Goal: Task Accomplishment & Management: Manage account settings

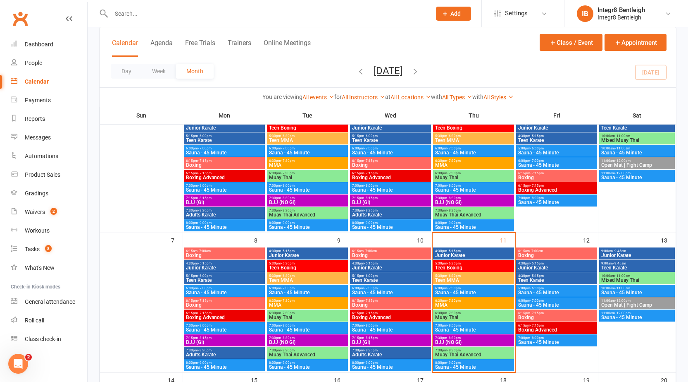
click at [443, 251] on span "4:30pm - 5:15pm" at bounding box center [474, 251] width 78 height 4
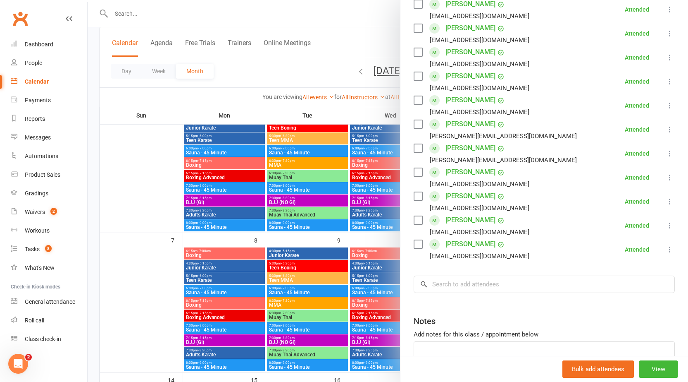
scroll to position [289, 0]
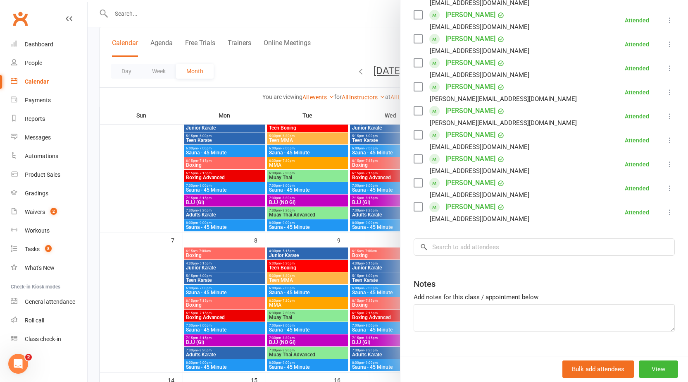
click at [365, 213] on div at bounding box center [388, 191] width 601 height 382
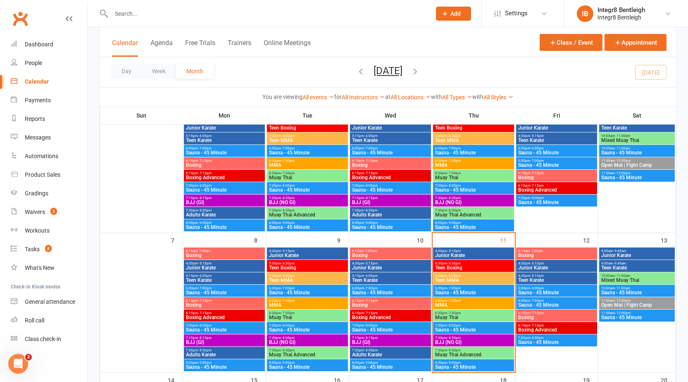
click at [491, 258] on div "4:30pm - 5:15pm Junior Karate" at bounding box center [473, 253] width 81 height 12
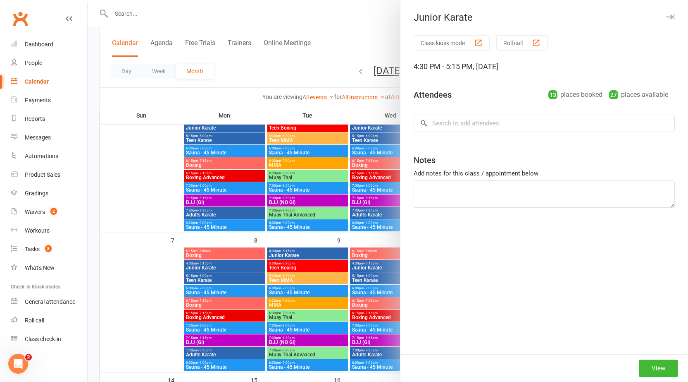
click at [406, 257] on div "Class kiosk mode Roll call 4:30 PM - 5:15 PM, Thursday, September, 11, 2025 Att…" at bounding box center [545, 194] width 288 height 319
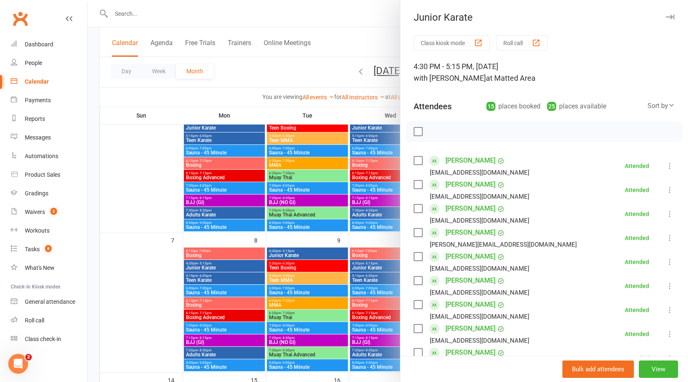
click at [342, 243] on div at bounding box center [388, 191] width 601 height 382
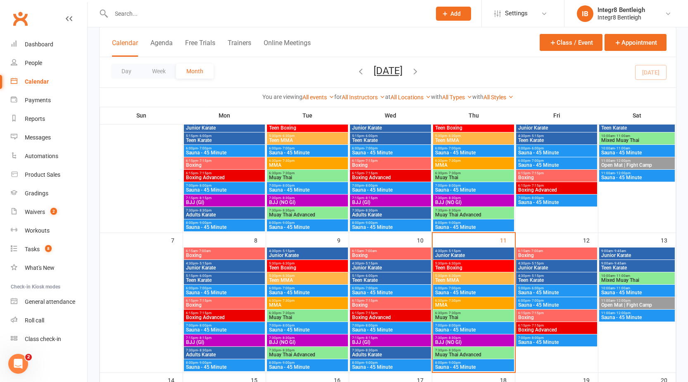
click at [482, 265] on span "Teen Boxing" at bounding box center [474, 267] width 78 height 5
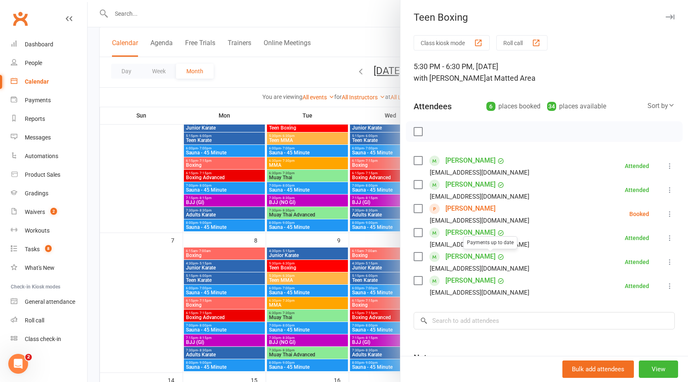
scroll to position [41, 0]
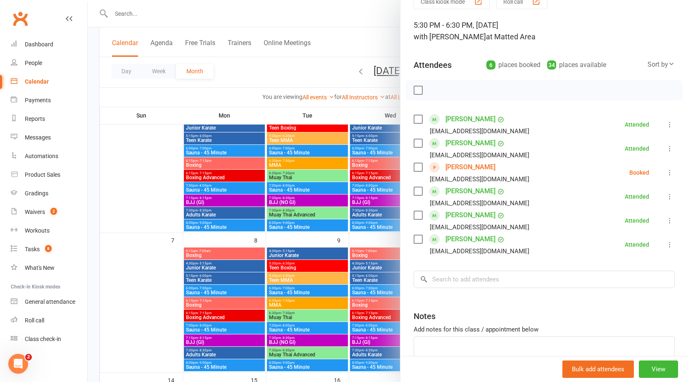
click at [324, 240] on div at bounding box center [388, 191] width 601 height 382
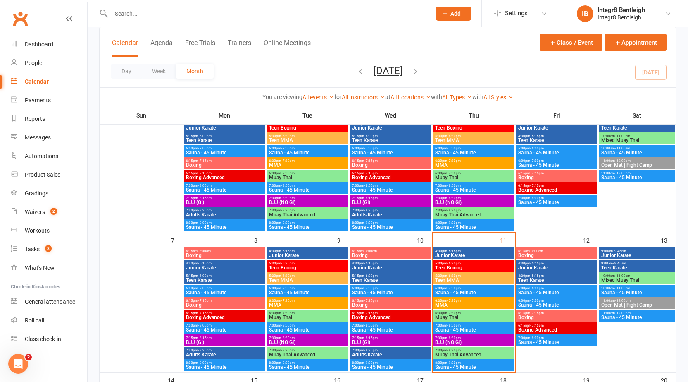
click at [466, 280] on span "Teen MMA" at bounding box center [474, 279] width 78 height 5
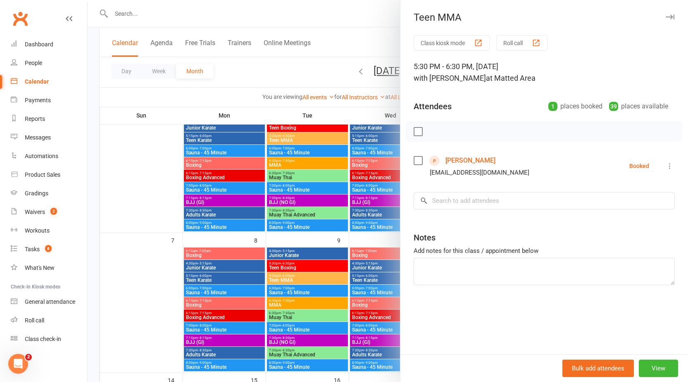
click at [352, 268] on div at bounding box center [388, 191] width 601 height 382
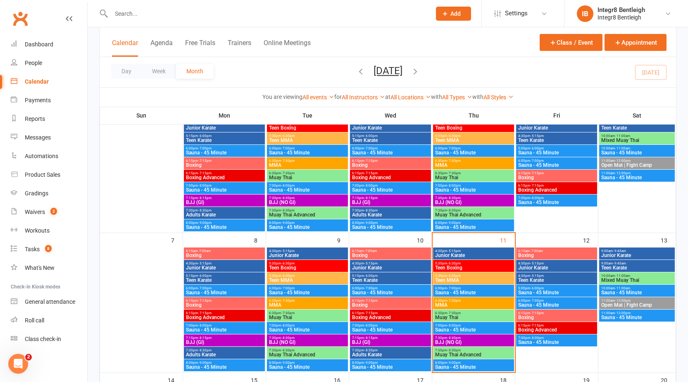
click at [221, 267] on span "Junior Karate" at bounding box center [225, 267] width 78 height 5
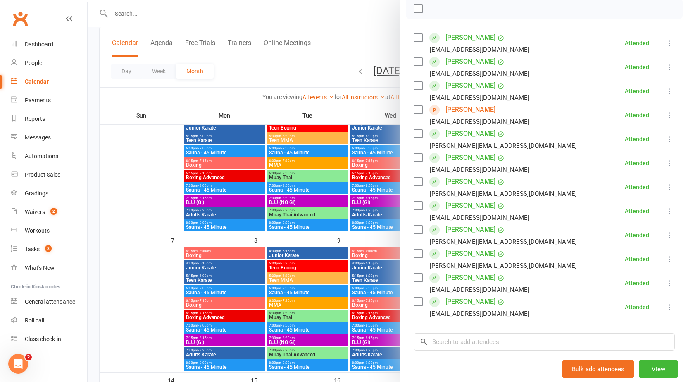
scroll to position [124, 0]
click at [236, 264] on div at bounding box center [388, 191] width 601 height 382
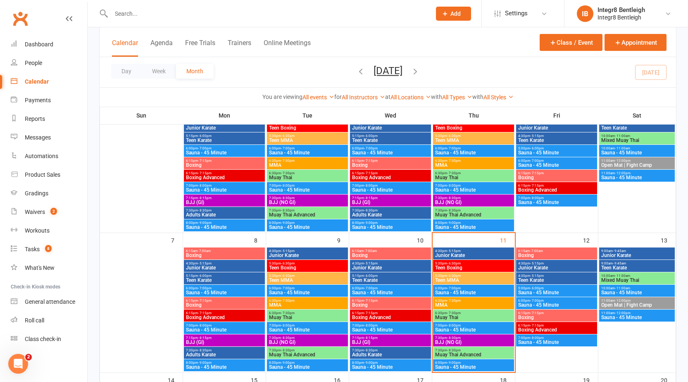
click at [233, 276] on span "5:15pm - 6:00pm" at bounding box center [225, 276] width 78 height 4
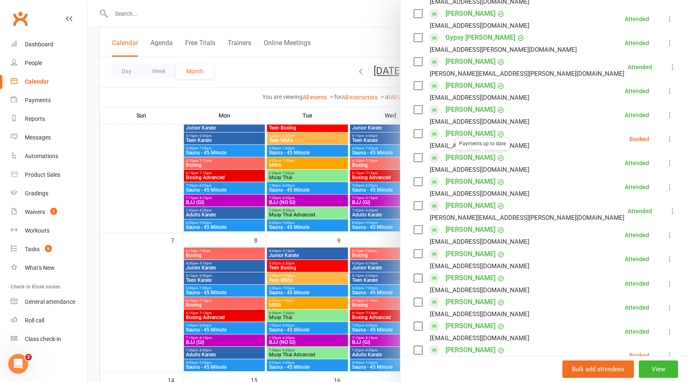
scroll to position [248, 0]
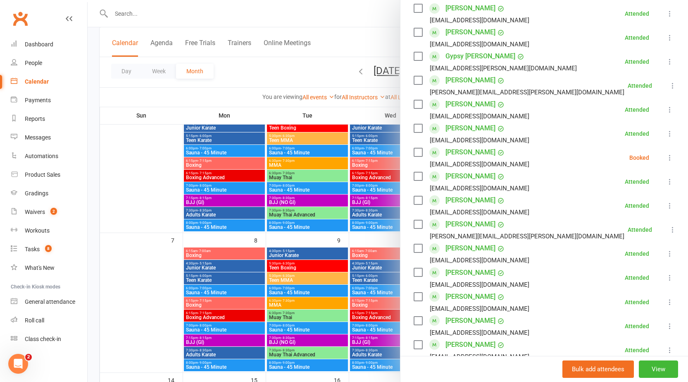
click at [218, 270] on div at bounding box center [388, 191] width 601 height 382
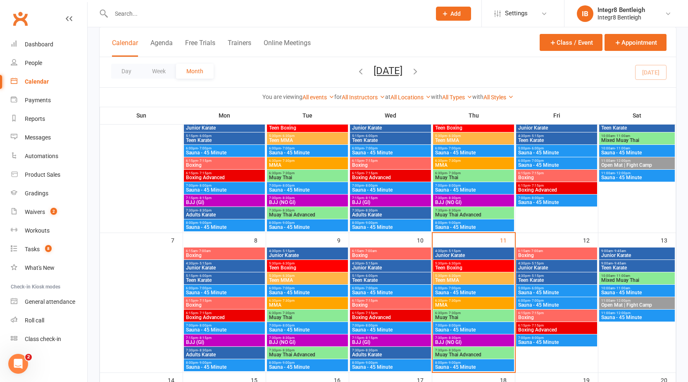
click at [223, 265] on span "Junior Karate" at bounding box center [225, 267] width 78 height 5
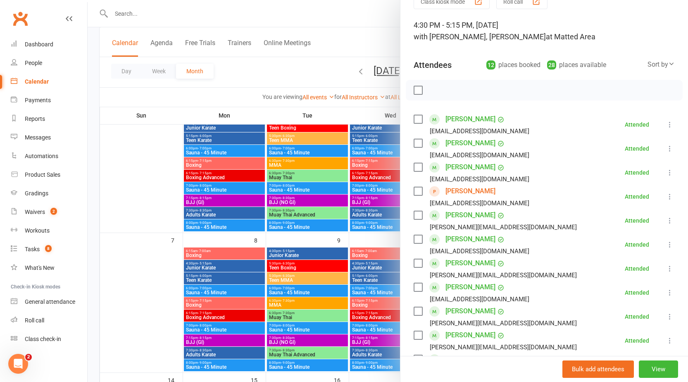
scroll to position [83, 0]
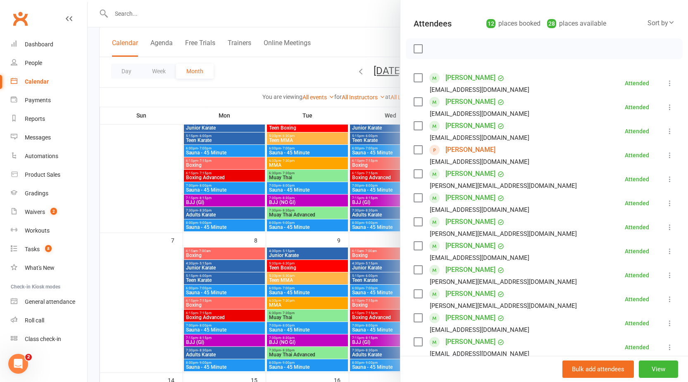
click at [249, 278] on div at bounding box center [388, 191] width 601 height 382
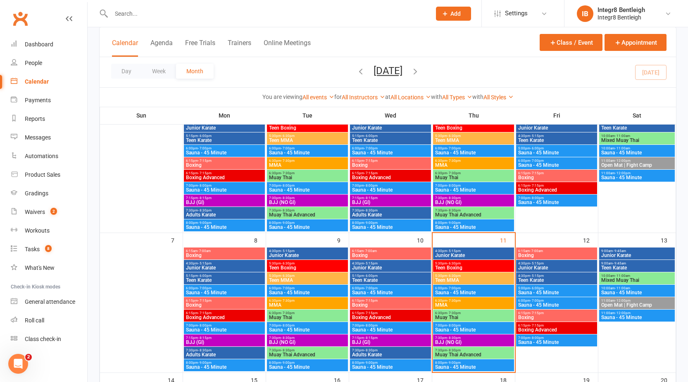
click at [249, 278] on span "Teen Karate" at bounding box center [225, 279] width 78 height 5
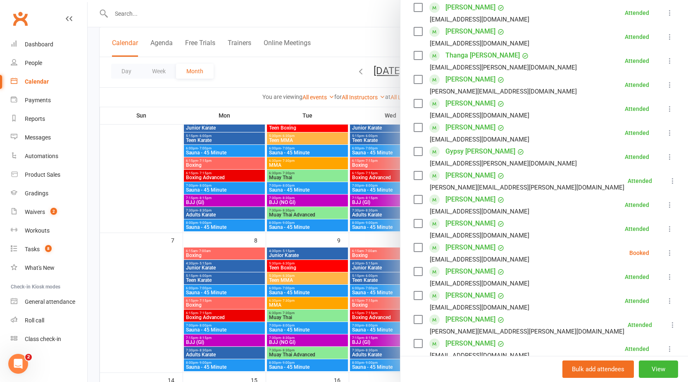
scroll to position [165, 0]
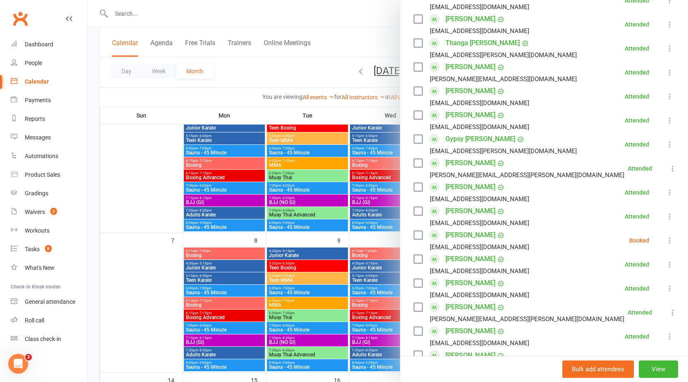
click at [666, 238] on icon at bounding box center [670, 240] width 8 height 8
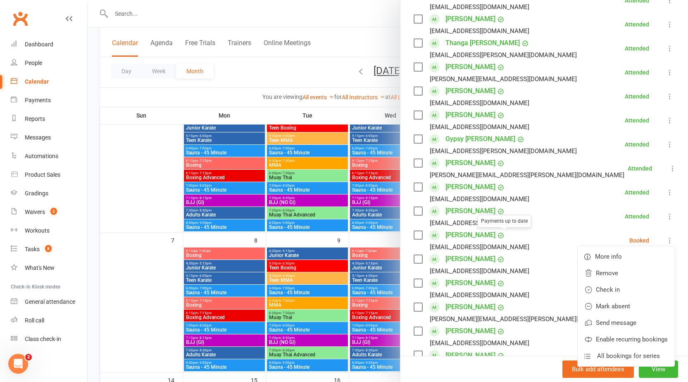
click at [520, 228] on li "Kristina Katsarska Payments up to date bessarab1405@gmail.com Booked More info …" at bounding box center [544, 240] width 261 height 24
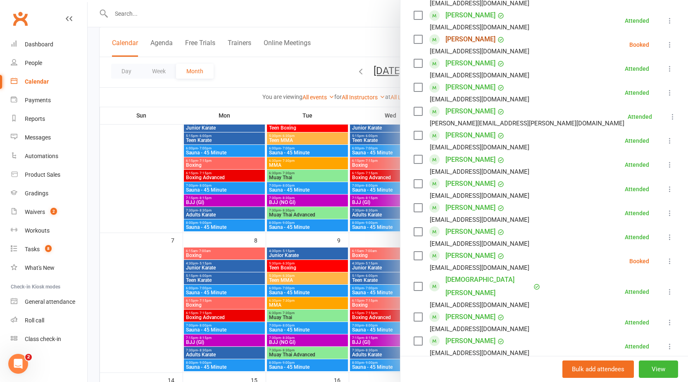
scroll to position [496, 0]
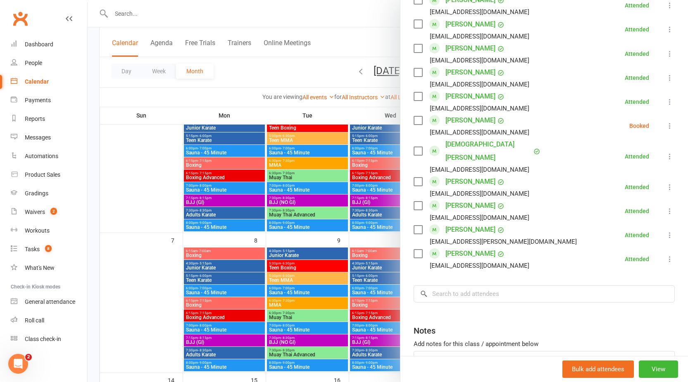
click at [331, 283] on div at bounding box center [388, 191] width 601 height 382
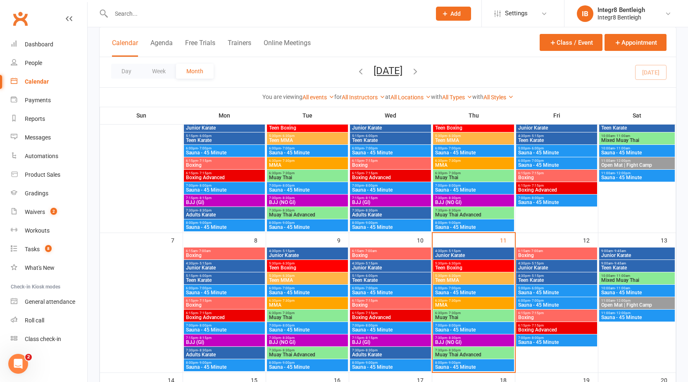
click at [365, 267] on span "Junior Karate" at bounding box center [391, 267] width 78 height 5
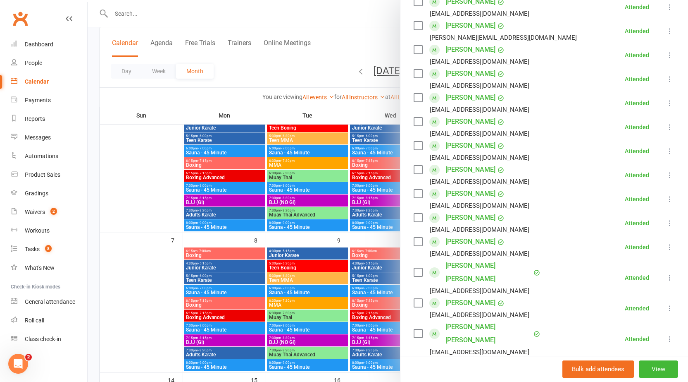
scroll to position [248, 0]
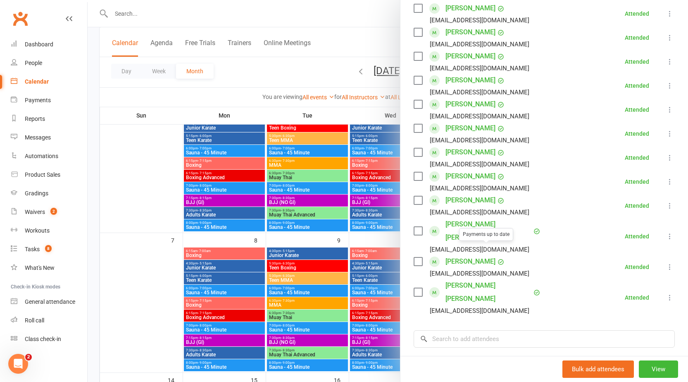
click at [381, 274] on div at bounding box center [388, 191] width 601 height 382
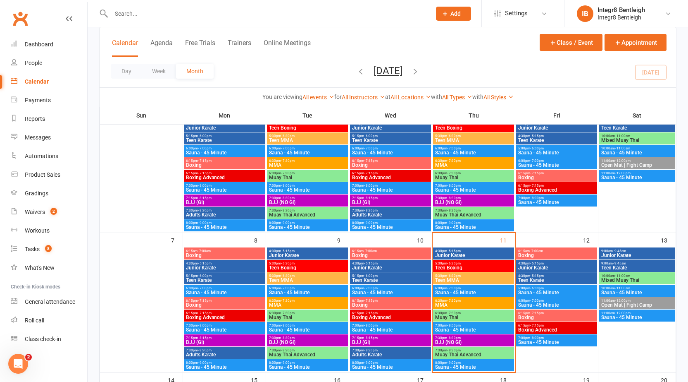
click at [378, 280] on span "Teen Karate" at bounding box center [391, 279] width 78 height 5
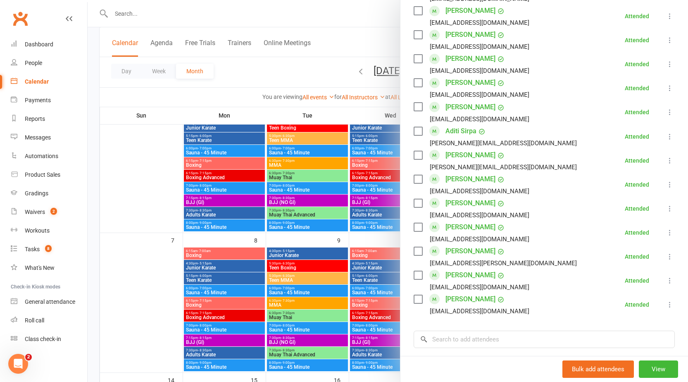
scroll to position [455, 0]
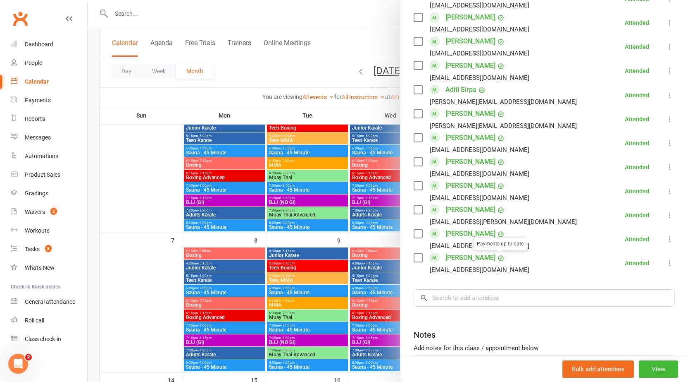
click at [385, 289] on div at bounding box center [388, 191] width 601 height 382
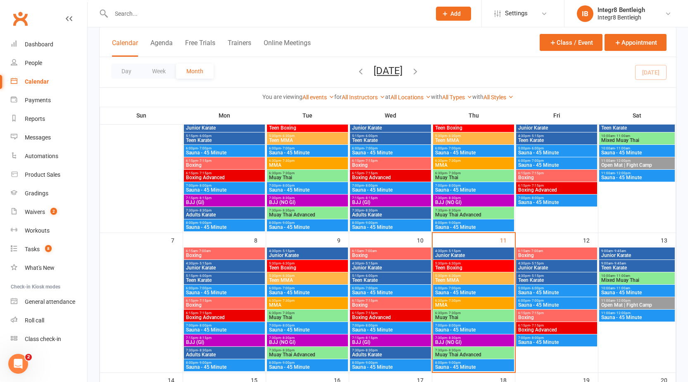
click at [526, 265] on span "Junior Karate" at bounding box center [557, 267] width 78 height 5
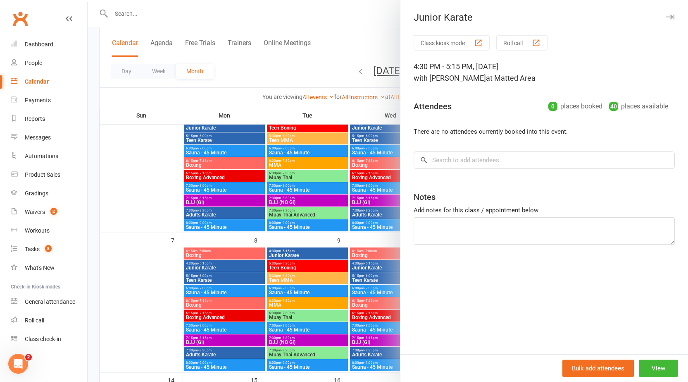
click at [349, 251] on div at bounding box center [388, 191] width 601 height 382
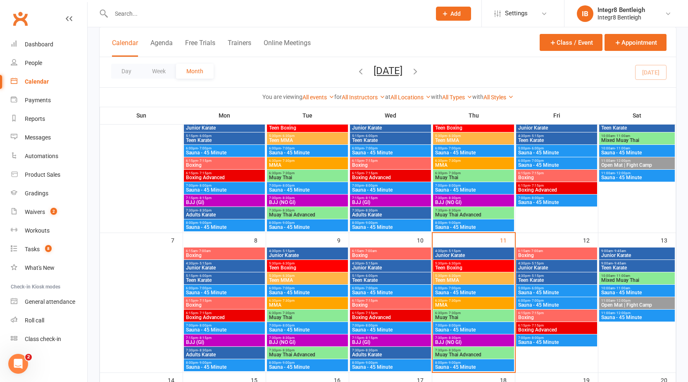
click at [457, 251] on span "- 5:15pm" at bounding box center [454, 251] width 14 height 4
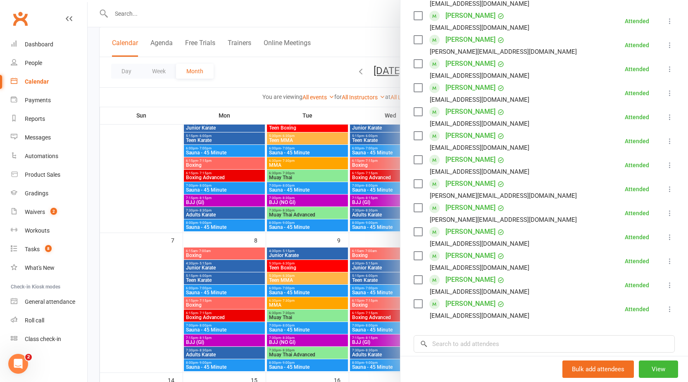
scroll to position [207, 0]
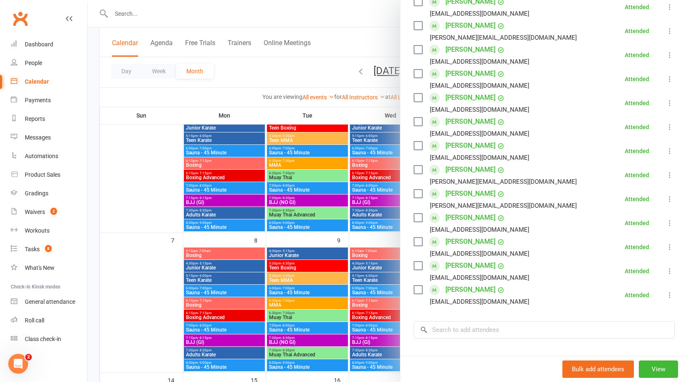
click at [354, 247] on div at bounding box center [388, 191] width 601 height 382
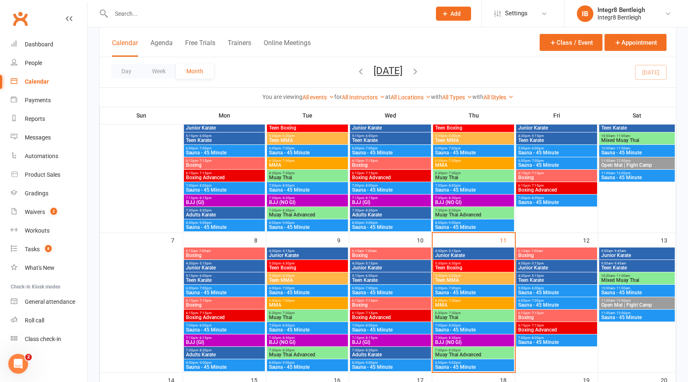
click at [194, 14] on input "text" at bounding box center [267, 14] width 317 height 12
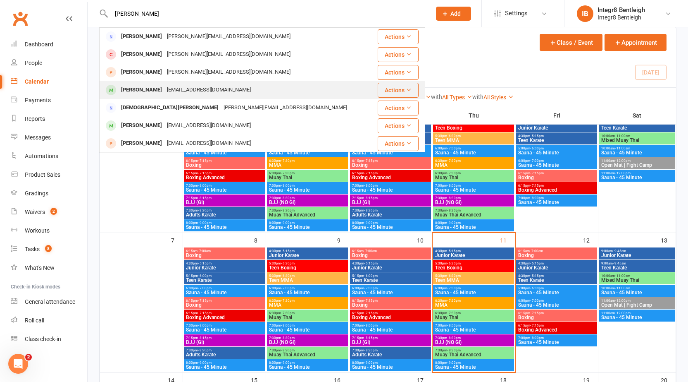
type input "kristina"
click at [223, 86] on div "bessarab1405@gmail.com" at bounding box center [209, 90] width 89 height 12
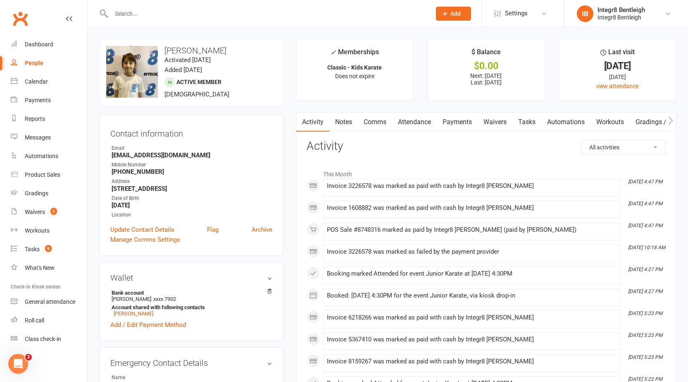
click at [346, 115] on link "Notes" at bounding box center [344, 121] width 29 height 19
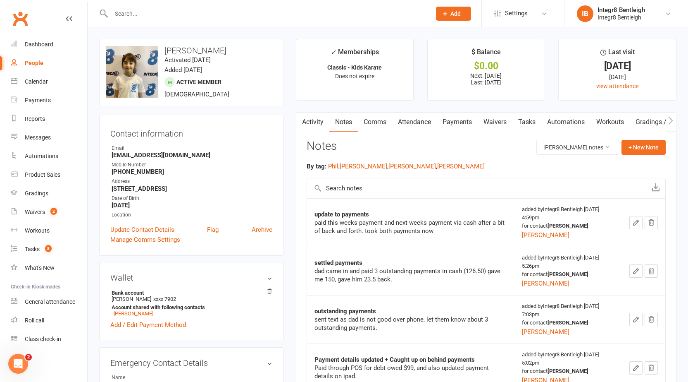
click at [303, 120] on icon "button" at bounding box center [301, 120] width 5 height 9
click at [311, 122] on link "Activity" at bounding box center [312, 121] width 33 height 19
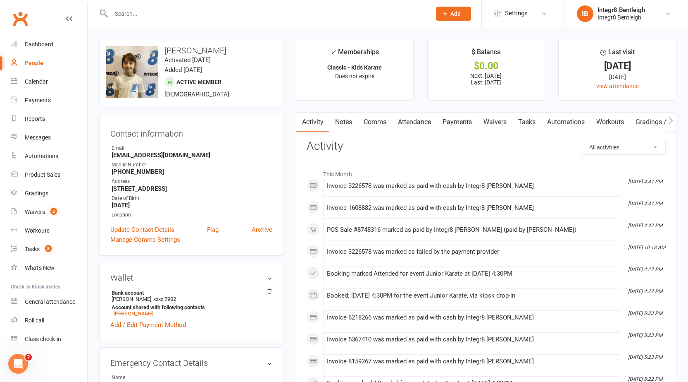
click at [405, 124] on link "Attendance" at bounding box center [414, 121] width 45 height 19
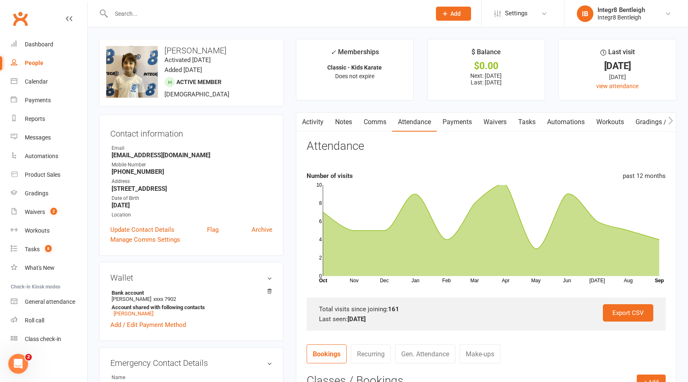
click at [321, 120] on link "Activity" at bounding box center [312, 121] width 33 height 19
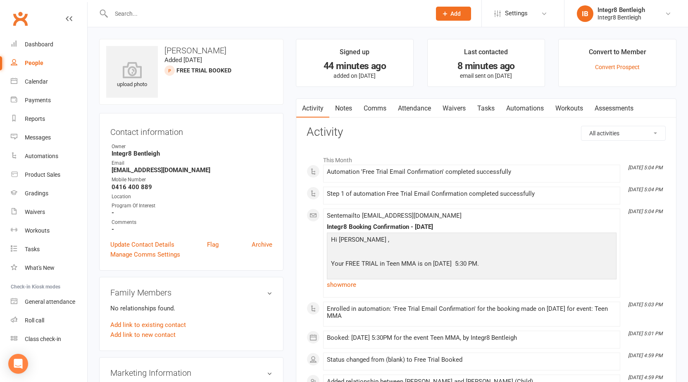
click at [344, 105] on link "Notes" at bounding box center [344, 108] width 29 height 19
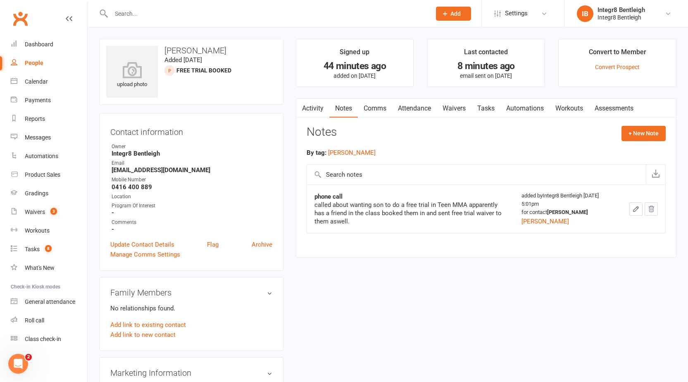
click at [323, 108] on link "Activity" at bounding box center [312, 108] width 33 height 19
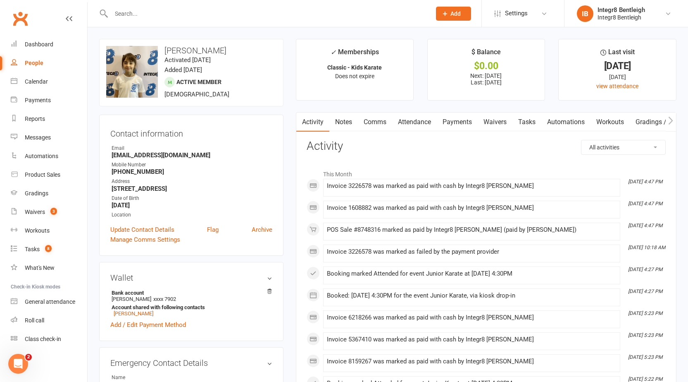
click at [347, 123] on link "Notes" at bounding box center [344, 121] width 29 height 19
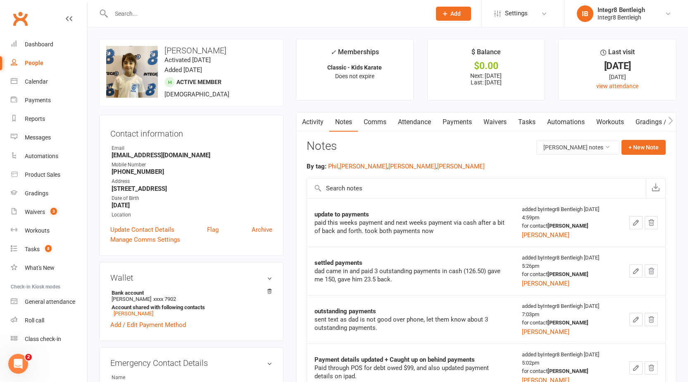
click at [314, 120] on link "Activity" at bounding box center [312, 121] width 33 height 19
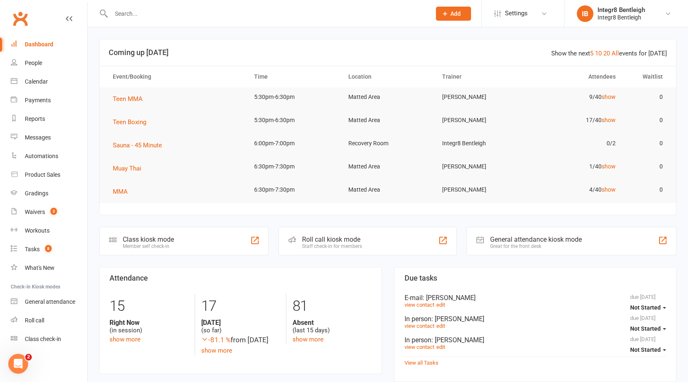
click at [63, 214] on link "Waivers 3" at bounding box center [49, 212] width 76 height 19
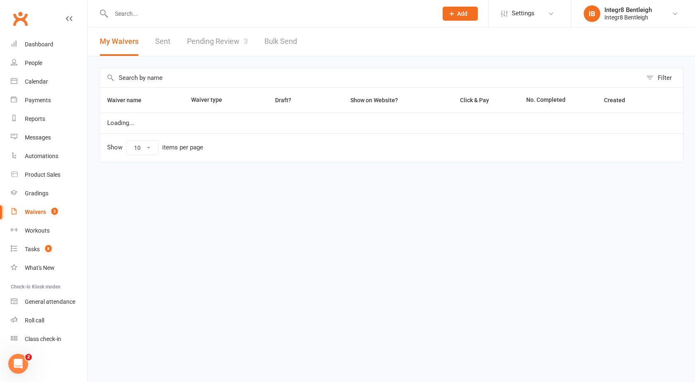
click at [244, 44] on span "3" at bounding box center [246, 41] width 4 height 9
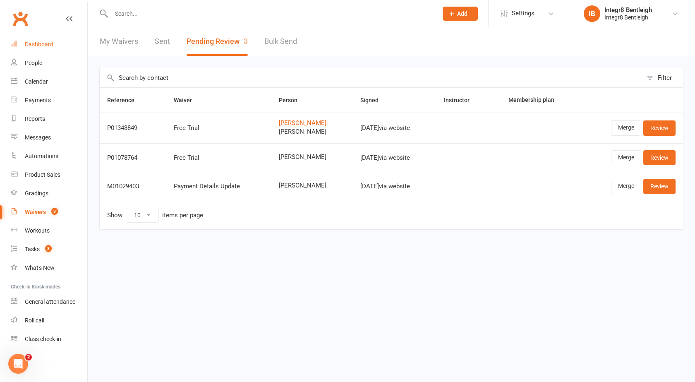
click at [32, 50] on link "Dashboard" at bounding box center [49, 44] width 76 height 19
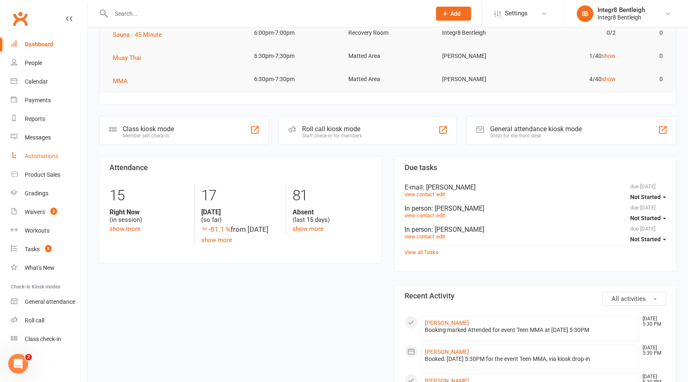
scroll to position [41, 0]
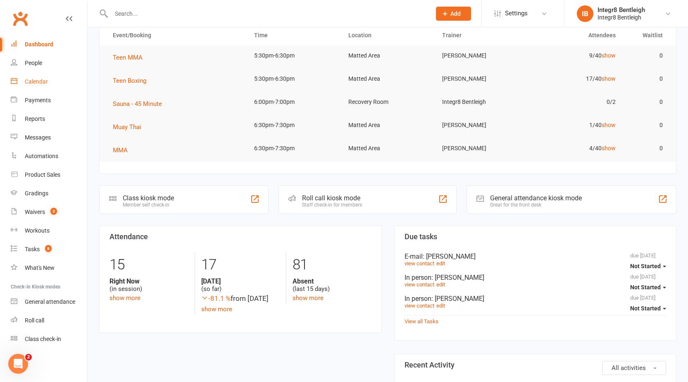
click at [25, 87] on link "Calendar" at bounding box center [49, 81] width 76 height 19
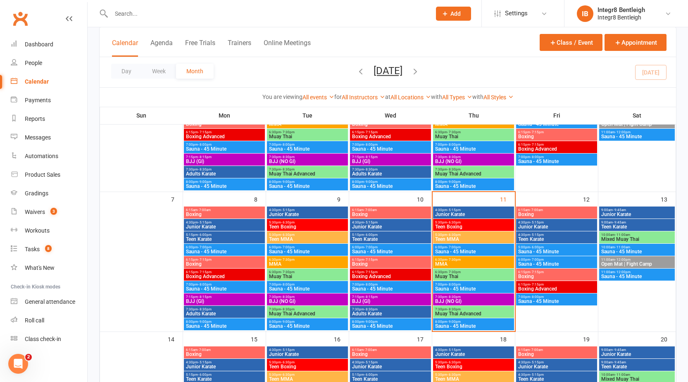
scroll to position [124, 0]
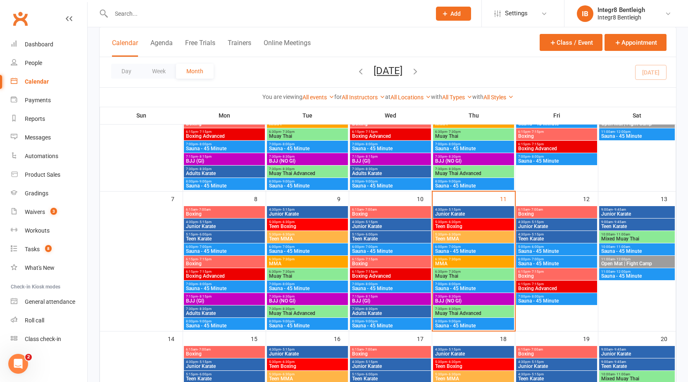
click at [445, 227] on span "Teen Boxing" at bounding box center [474, 226] width 78 height 5
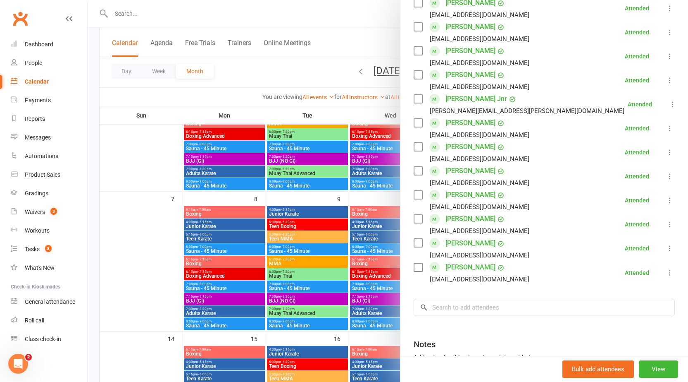
scroll to position [289, 0]
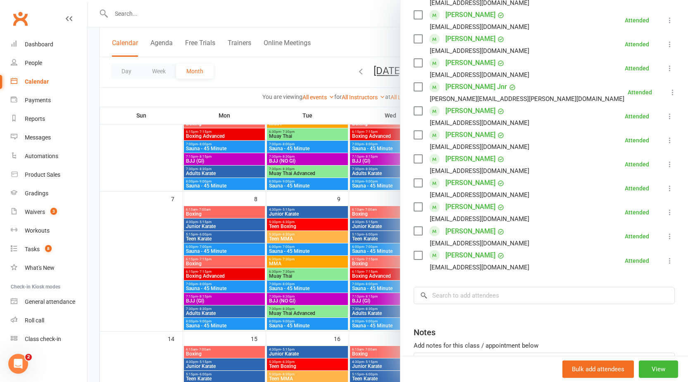
click at [359, 198] on div at bounding box center [388, 191] width 601 height 382
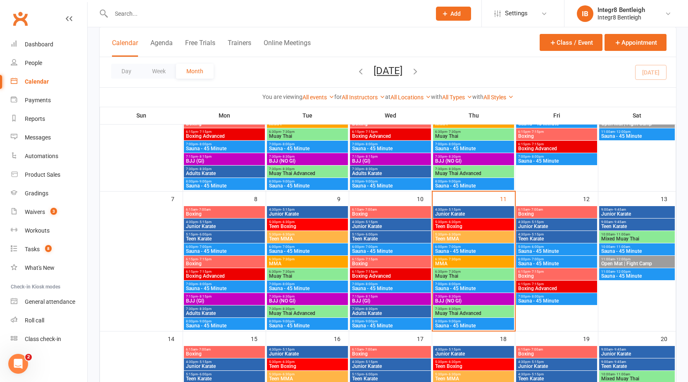
click at [484, 236] on span "Teen MMA" at bounding box center [474, 238] width 78 height 5
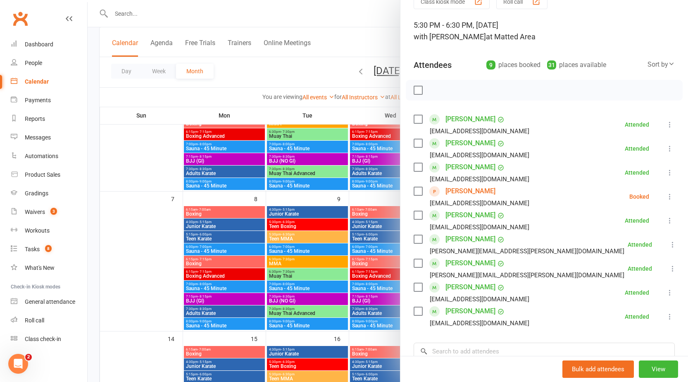
scroll to position [83, 0]
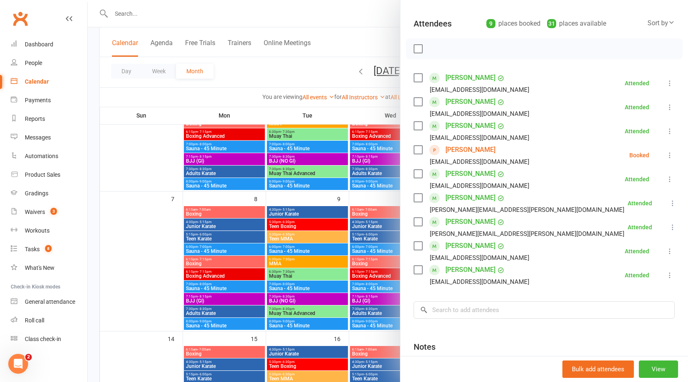
click at [374, 197] on div at bounding box center [388, 191] width 601 height 382
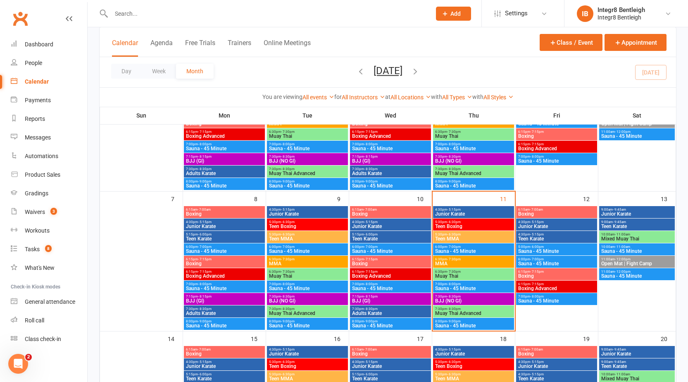
click at [374, 37] on div "Calendar Agenda Free Trials Trainers Online Meetings Class / Event Appointment" at bounding box center [388, 42] width 577 height 30
click at [35, 67] on link "People" at bounding box center [49, 63] width 76 height 19
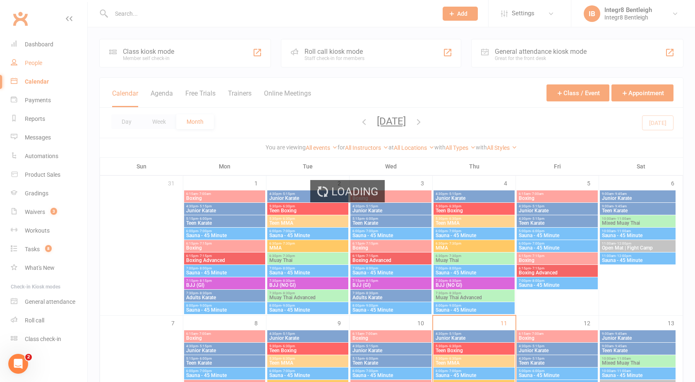
select select "100"
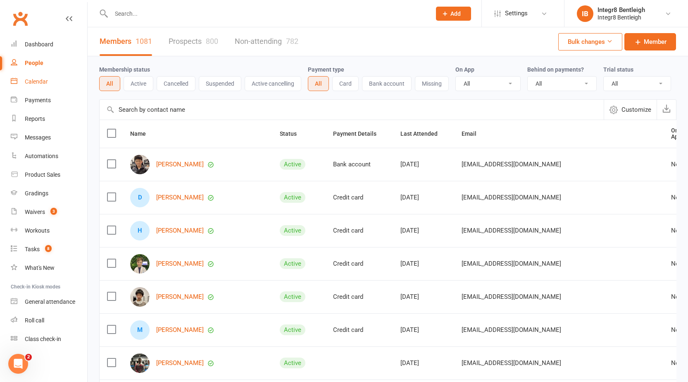
click at [40, 85] on link "Calendar" at bounding box center [49, 81] width 76 height 19
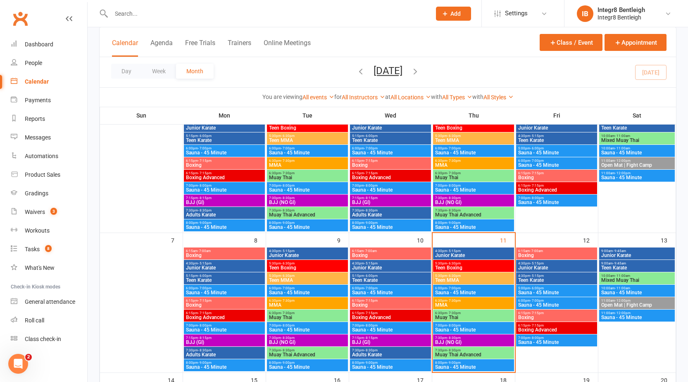
scroll to position [124, 0]
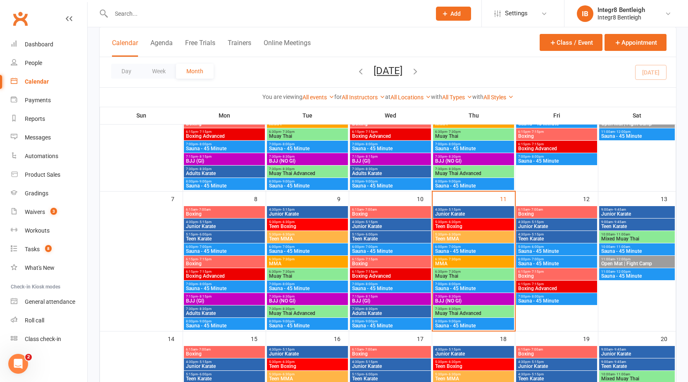
click at [309, 239] on span "Teen MMA" at bounding box center [308, 238] width 78 height 5
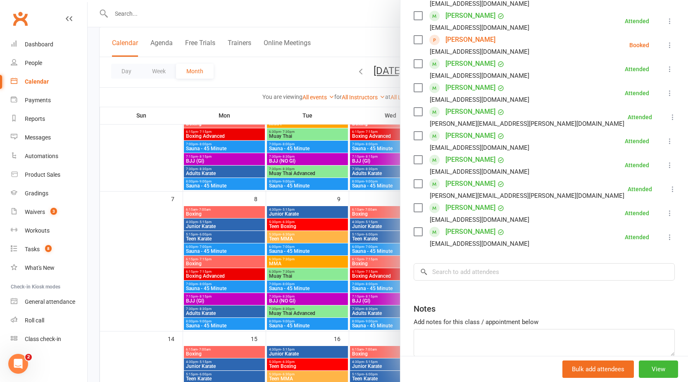
scroll to position [207, 0]
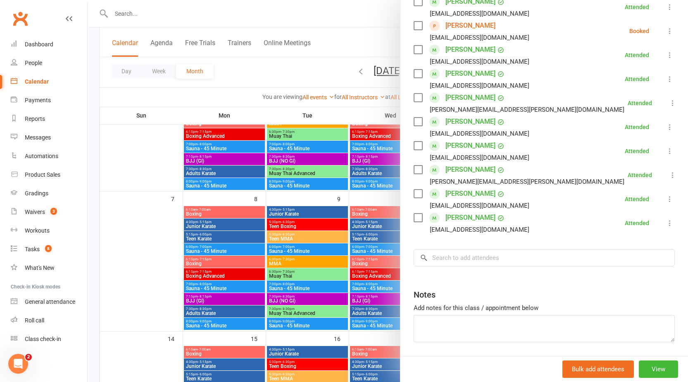
click at [292, 243] on div at bounding box center [388, 191] width 601 height 382
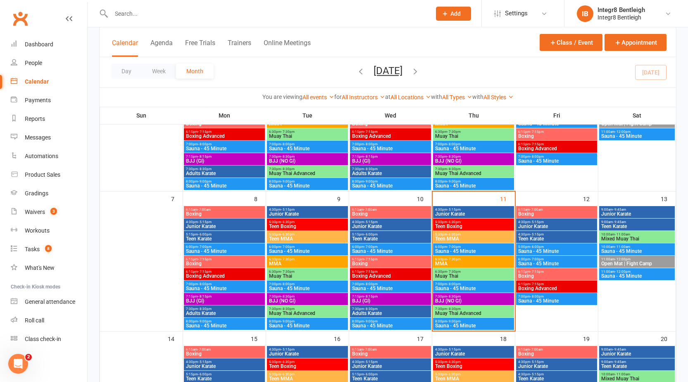
click at [292, 237] on span "Teen MMA" at bounding box center [308, 238] width 78 height 5
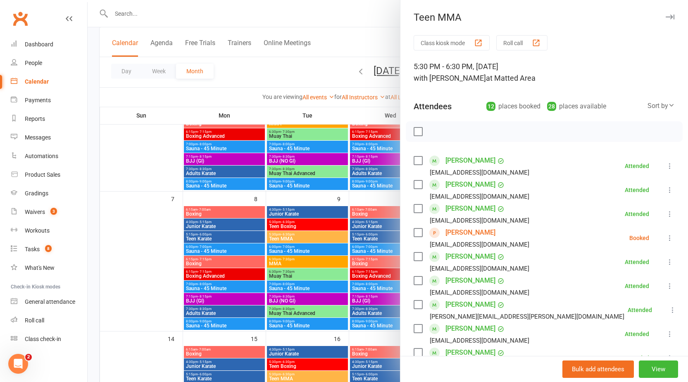
click at [289, 241] on div at bounding box center [388, 191] width 601 height 382
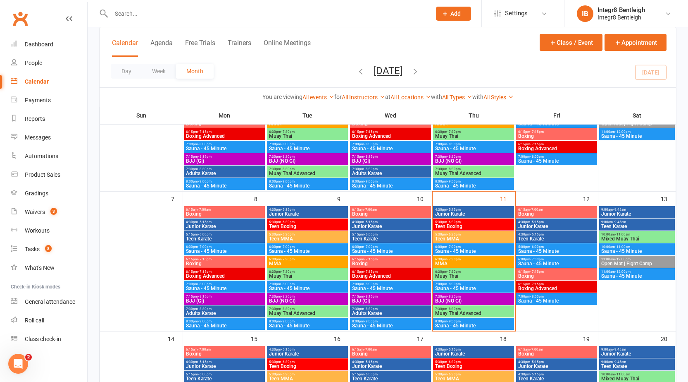
click at [288, 226] on span "Teen Boxing" at bounding box center [308, 226] width 78 height 5
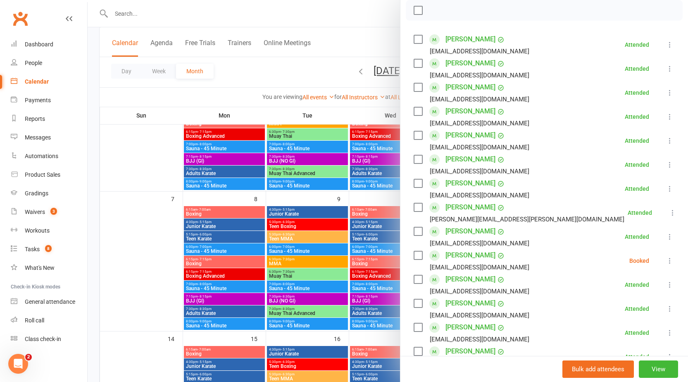
scroll to position [83, 0]
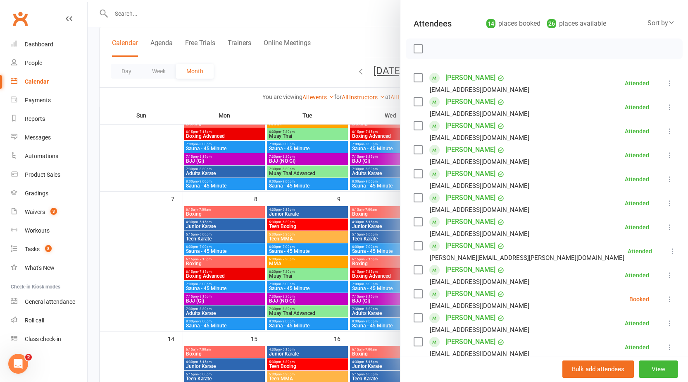
click at [340, 233] on div at bounding box center [388, 191] width 601 height 382
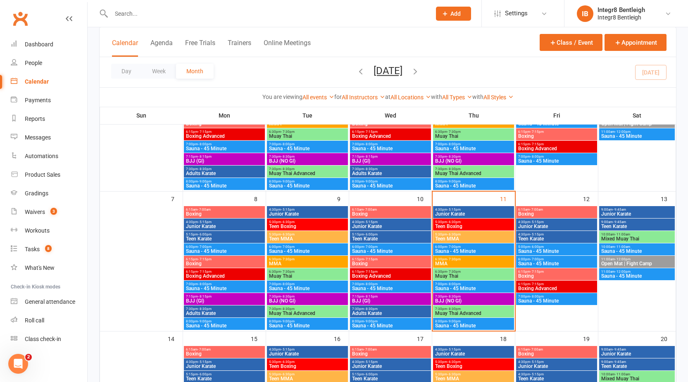
click at [340, 239] on span "Teen MMA" at bounding box center [308, 238] width 78 height 5
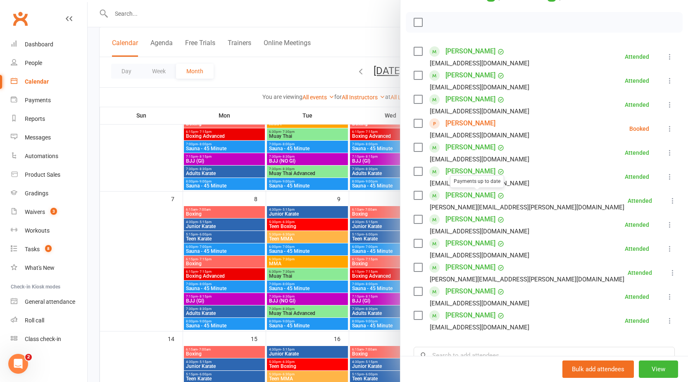
scroll to position [124, 0]
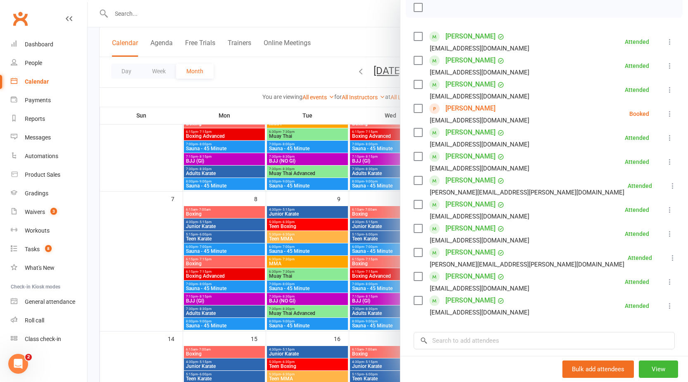
click at [157, 144] on div at bounding box center [388, 191] width 601 height 382
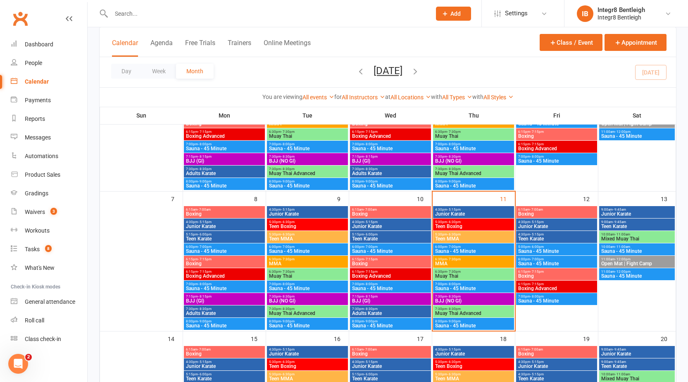
click at [449, 211] on span "Junior Karate" at bounding box center [474, 213] width 78 height 5
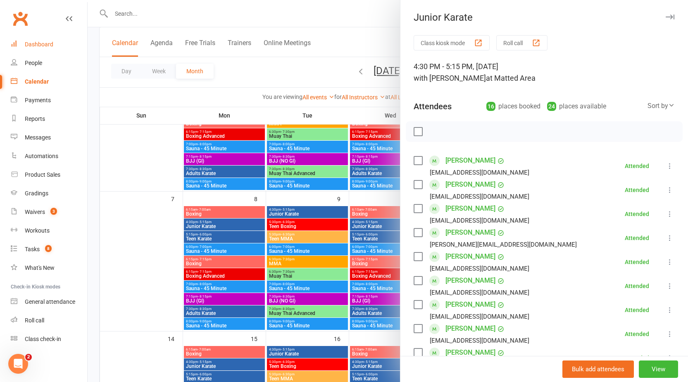
click at [37, 52] on link "Dashboard" at bounding box center [49, 44] width 76 height 19
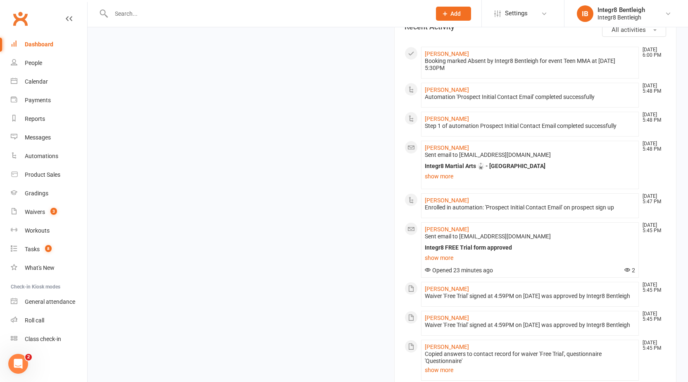
scroll to position [413, 0]
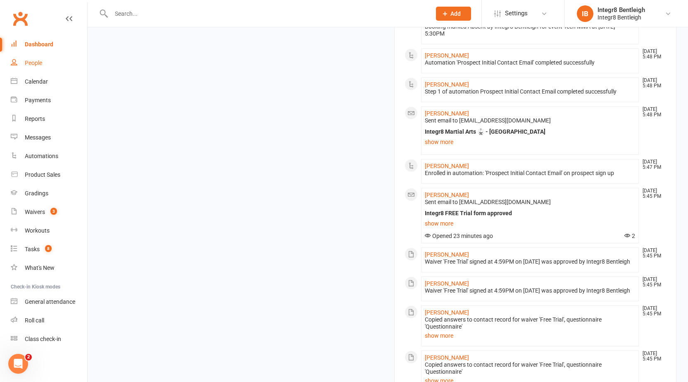
click at [38, 66] on div "People" at bounding box center [33, 63] width 17 height 7
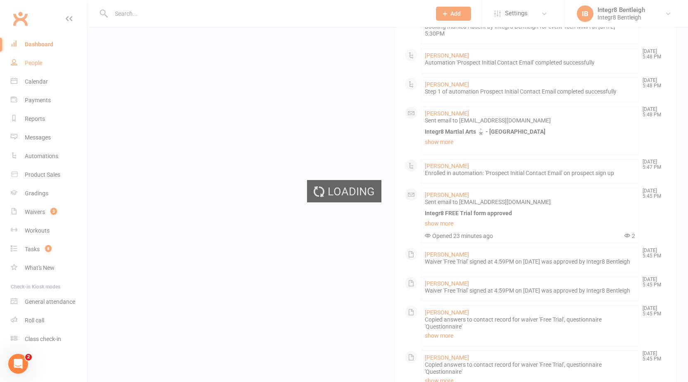
select select "100"
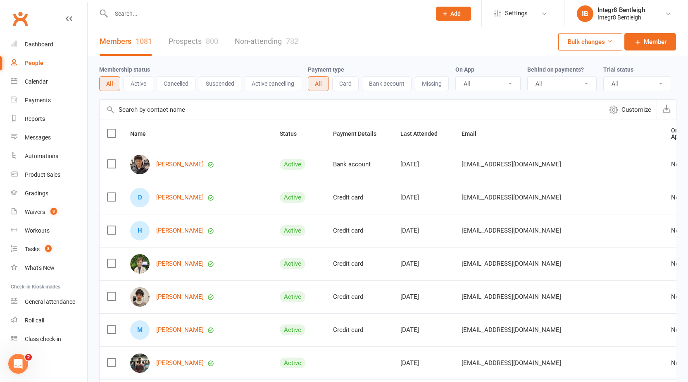
click at [206, 38] on link "Prospects 800" at bounding box center [194, 41] width 50 height 29
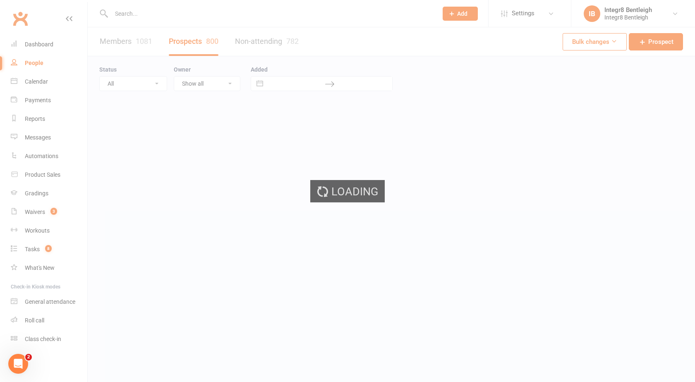
select select "25"
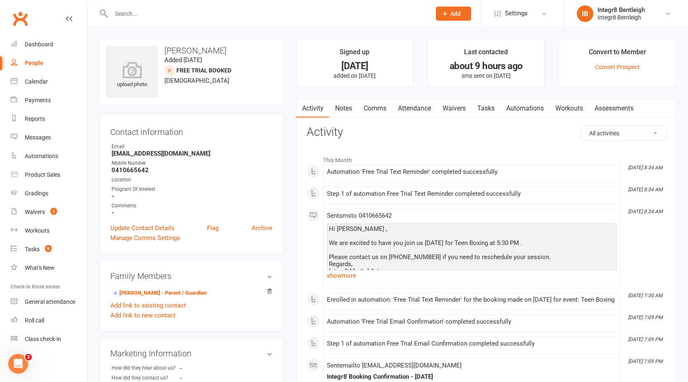
click at [351, 109] on link "Notes" at bounding box center [344, 108] width 29 height 19
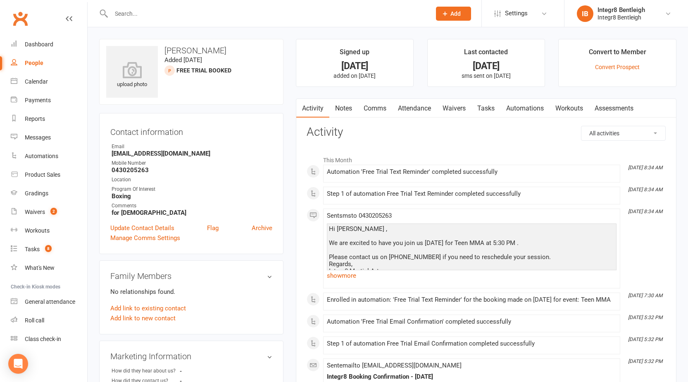
click at [397, 107] on link "Attendance" at bounding box center [414, 108] width 45 height 19
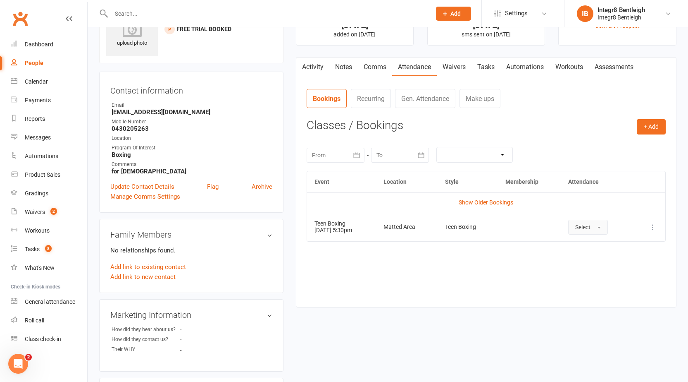
click at [591, 226] on span "Select" at bounding box center [583, 227] width 15 height 7
click at [429, 273] on div "Event Location Style Membership Attendance Show Older Bookings Teen Boxing [DAT…" at bounding box center [486, 233] width 359 height 124
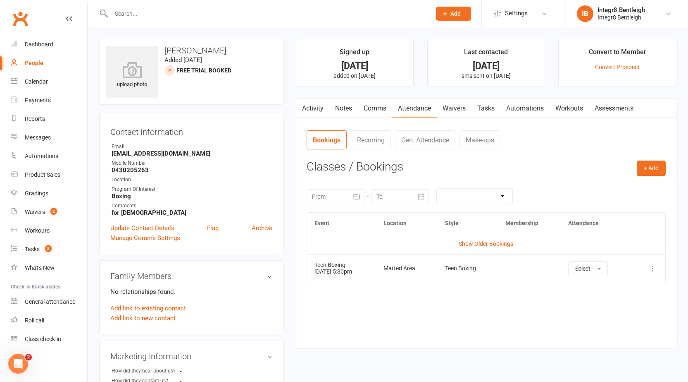
click at [487, 248] on td "Show Older Bookings" at bounding box center [486, 244] width 358 height 20
click at [486, 244] on link "Show Older Bookings" at bounding box center [486, 243] width 55 height 7
click at [590, 264] on button "Select" at bounding box center [589, 268] width 40 height 15
click at [595, 306] on span "Absent" at bounding box center [585, 303] width 19 height 7
